Goal: Task Accomplishment & Management: Use online tool/utility

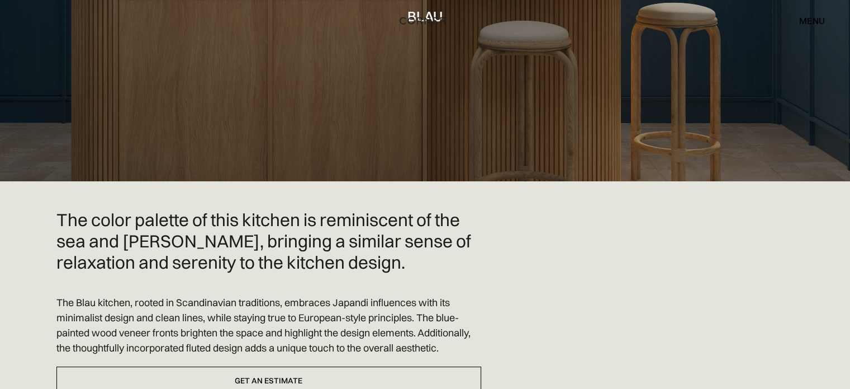
scroll to position [224, 0]
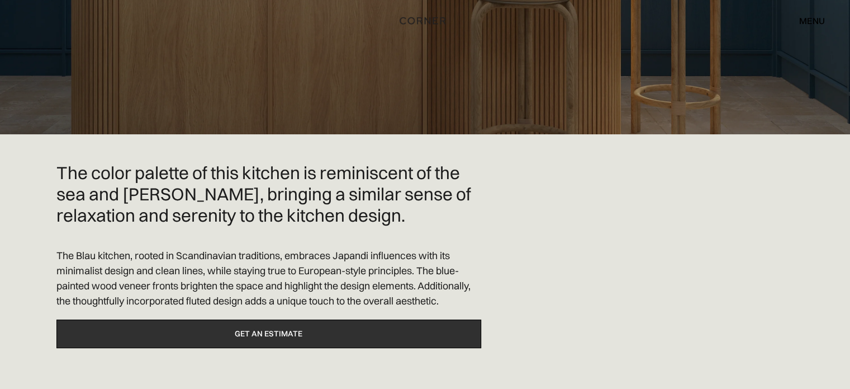
click at [257, 319] on link "Get an estimate" at bounding box center [268, 333] width 425 height 29
click at [264, 319] on link "Get an estimate" at bounding box center [268, 333] width 425 height 29
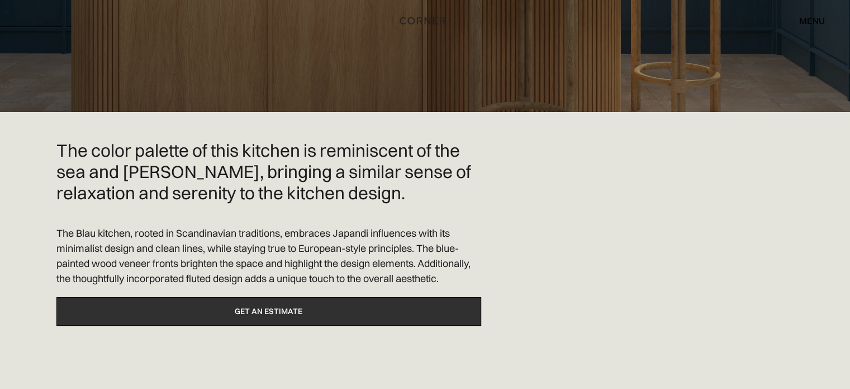
scroll to position [224, 0]
click at [280, 306] on link "Get an estimate" at bounding box center [268, 311] width 425 height 29
